Goal: Information Seeking & Learning: Learn about a topic

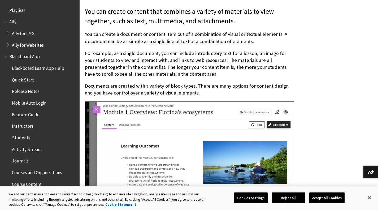
scroll to position [949, 0]
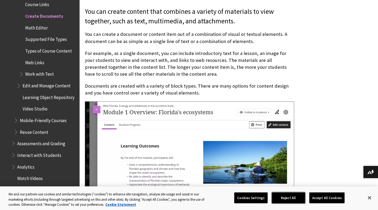
click at [288, 197] on button "Reject All" at bounding box center [288, 197] width 33 height 11
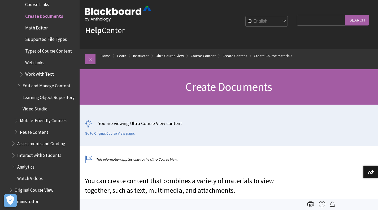
scroll to position [0, 0]
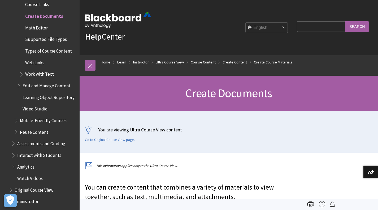
click at [297, 26] on input "Search Query" at bounding box center [321, 26] width 48 height 10
type input "link to documents"
click at [362, 26] on input "Search" at bounding box center [357, 26] width 24 height 10
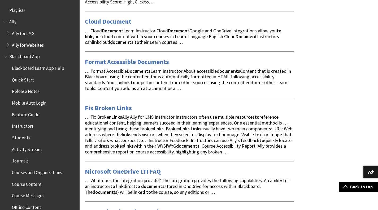
scroll to position [455, 0]
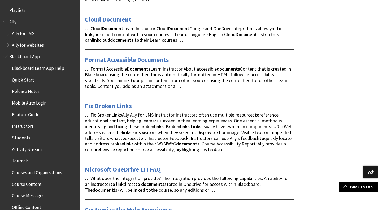
drag, startPoint x: 110, startPoint y: 20, endPoint x: 113, endPoint y: 22, distance: 2.9
click at [110, 20] on link "Cloud Document" at bounding box center [108, 19] width 46 height 8
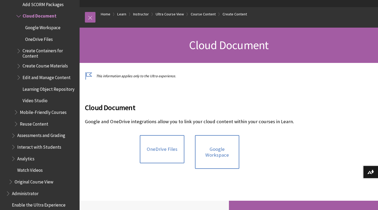
scroll to position [58, 0]
